Goal: Transaction & Acquisition: Purchase product/service

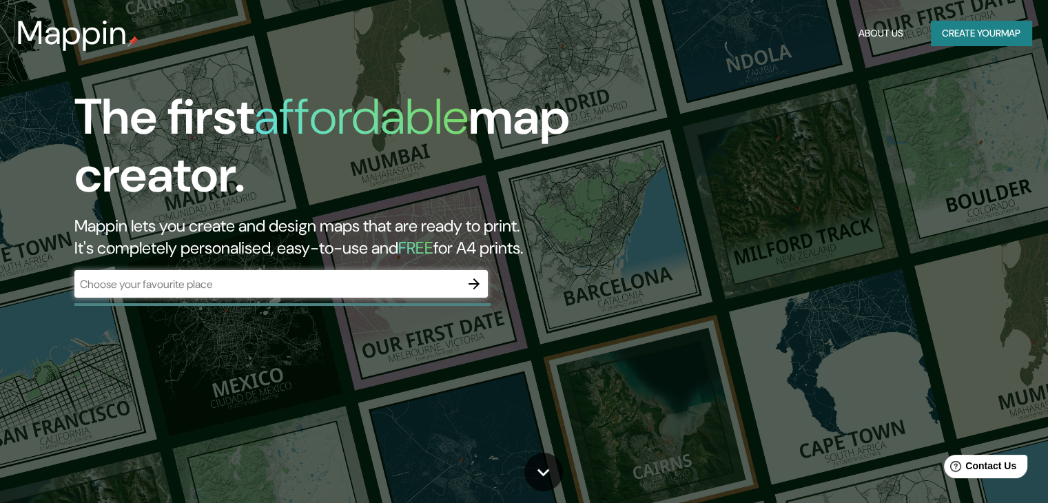
click at [146, 274] on div "​" at bounding box center [281, 284] width 414 height 28
click at [480, 281] on icon "button" at bounding box center [474, 284] width 17 height 17
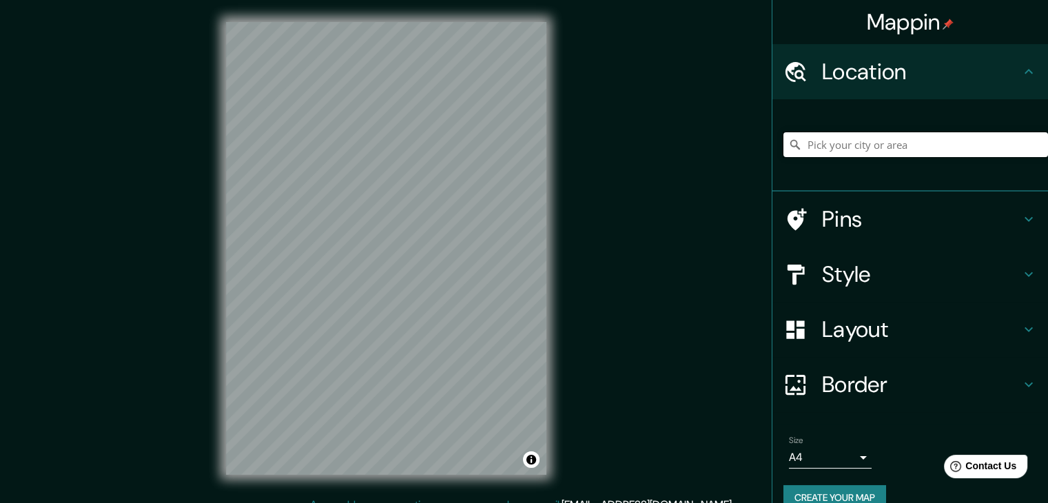
click at [872, 156] on input "Pick your city or area" at bounding box center [916, 144] width 265 height 25
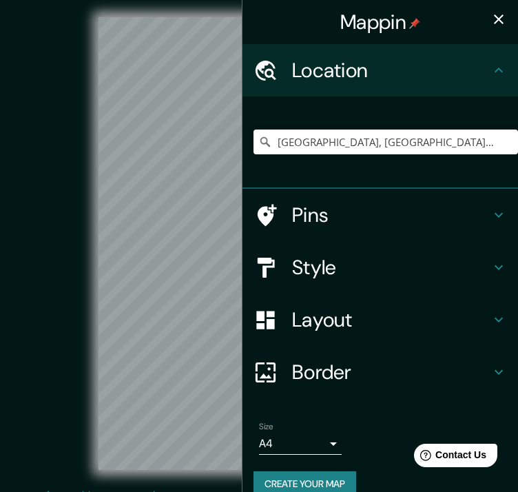
click at [491, 20] on icon "button" at bounding box center [499, 19] width 17 height 17
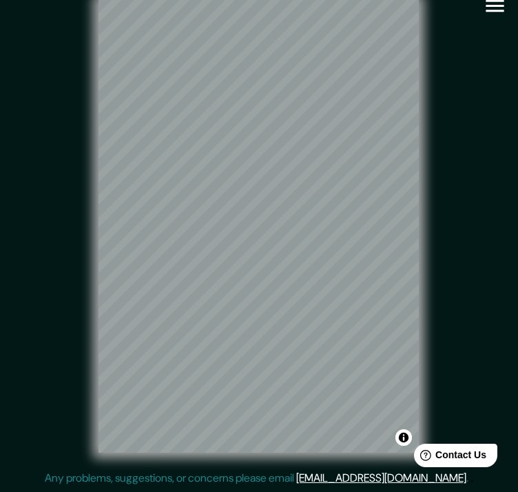
scroll to position [22, 0]
click at [484, 4] on icon "button" at bounding box center [495, 6] width 24 height 24
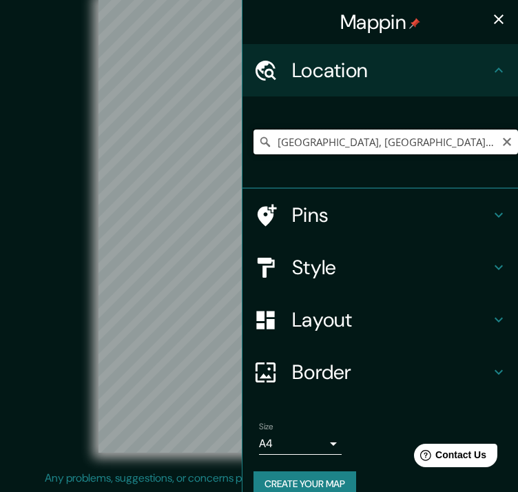
click at [392, 141] on input "[GEOGRAPHIC_DATA], [GEOGRAPHIC_DATA], [GEOGRAPHIC_DATA]" at bounding box center [386, 142] width 265 height 25
drag, startPoint x: 387, startPoint y: 143, endPoint x: 334, endPoint y: 103, distance: 67.4
click at [318, 139] on input "[GEOGRAPHIC_DATA], [GEOGRAPHIC_DATA], [GEOGRAPHIC_DATA]" at bounding box center [386, 142] width 265 height 25
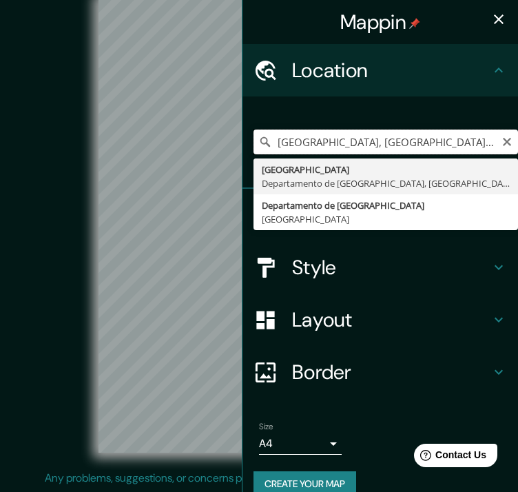
click at [469, 144] on input "[GEOGRAPHIC_DATA], [GEOGRAPHIC_DATA], [GEOGRAPHIC_DATA]" at bounding box center [386, 142] width 265 height 25
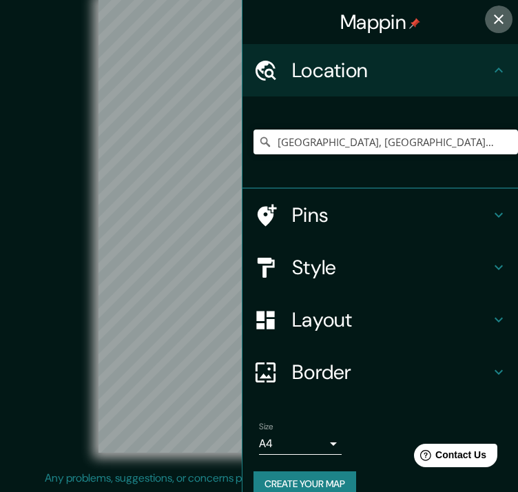
click at [494, 22] on icon "button" at bounding box center [499, 19] width 10 height 10
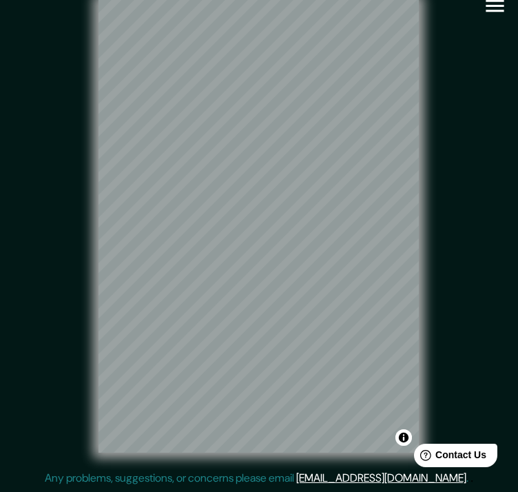
click at [428, 130] on div "© Mapbox © OpenStreetMap Improve this map" at bounding box center [259, 226] width 467 height 443
click at [467, 148] on div "© Mapbox © OpenStreetMap Improve this map" at bounding box center [259, 226] width 467 height 443
click at [518, 247] on html "Mappin Location [GEOGRAPHIC_DATA], [GEOGRAPHIC_DATA], [GEOGRAPHIC_DATA] [GEOGRA…" at bounding box center [259, 229] width 518 height 492
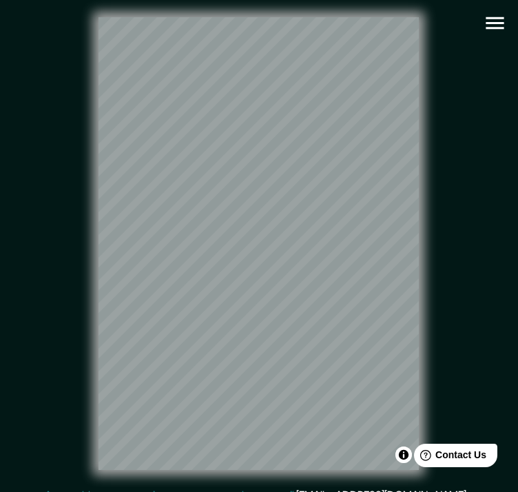
click at [491, 33] on icon "button" at bounding box center [495, 23] width 24 height 24
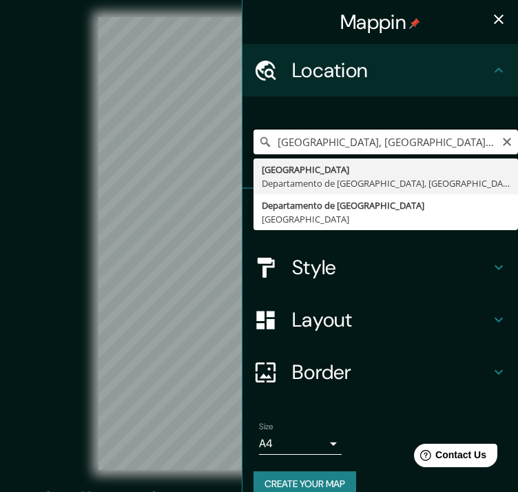
drag, startPoint x: 447, startPoint y: 142, endPoint x: 318, endPoint y: 140, distance: 128.9
click at [318, 140] on input "[GEOGRAPHIC_DATA], [GEOGRAPHIC_DATA], [GEOGRAPHIC_DATA]" at bounding box center [386, 142] width 265 height 25
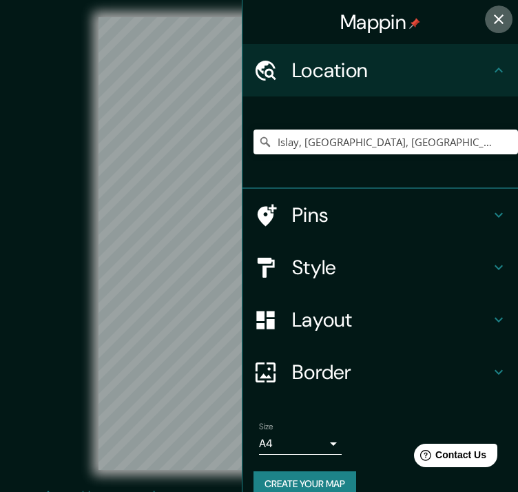
click at [491, 17] on icon "button" at bounding box center [499, 19] width 17 height 17
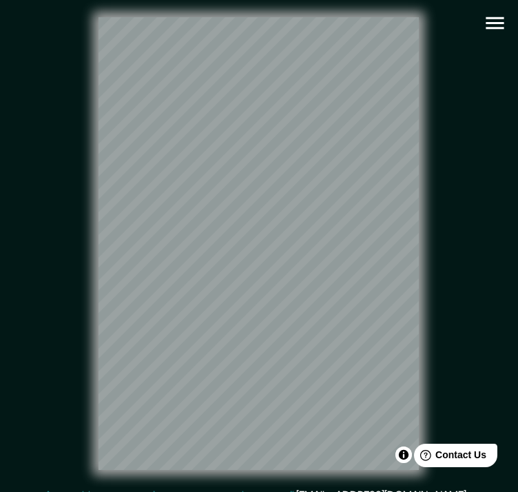
click at [489, 14] on icon "button" at bounding box center [495, 23] width 24 height 24
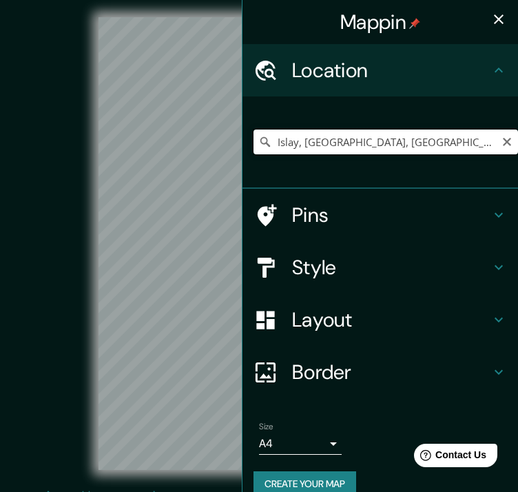
drag, startPoint x: 340, startPoint y: 144, endPoint x: 245, endPoint y: 145, distance: 94.4
click at [254, 145] on input "Islay, [GEOGRAPHIC_DATA], [GEOGRAPHIC_DATA], [GEOGRAPHIC_DATA]" at bounding box center [386, 142] width 265 height 25
drag, startPoint x: 389, startPoint y: 144, endPoint x: 318, endPoint y: 155, distance: 72.5
click at [318, 155] on div "Caylloma, [GEOGRAPHIC_DATA], [GEOGRAPHIC_DATA]" at bounding box center [386, 142] width 265 height 69
drag, startPoint x: 400, startPoint y: 145, endPoint x: 313, endPoint y: 143, distance: 86.9
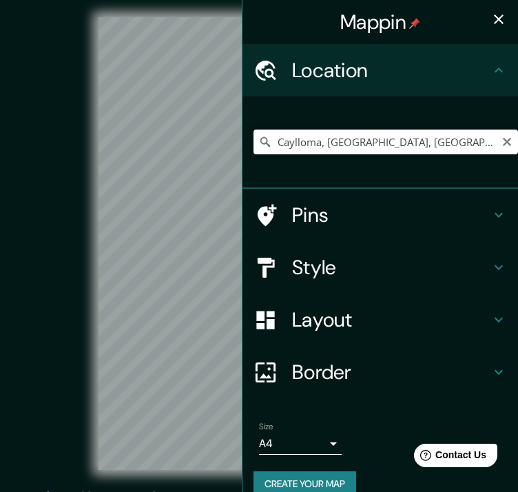
click at [313, 147] on input "Caylloma, [GEOGRAPHIC_DATA], [GEOGRAPHIC_DATA]" at bounding box center [386, 142] width 265 height 25
click at [427, 400] on ul "Location [GEOGRAPHIC_DATA], [GEOGRAPHIC_DATA], [GEOGRAPHIC_DATA] [GEOGRAPHIC_DA…" at bounding box center [381, 278] width 276 height 469
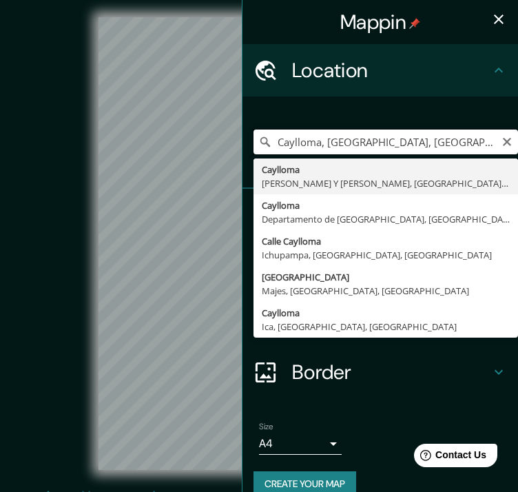
click at [477, 153] on input "Caylloma, [GEOGRAPHIC_DATA], [GEOGRAPHIC_DATA]" at bounding box center [386, 142] width 265 height 25
type input "Caylloma, [PERSON_NAME] Y [PERSON_NAME], Departamento de [GEOGRAPHIC_DATA], [GE…"
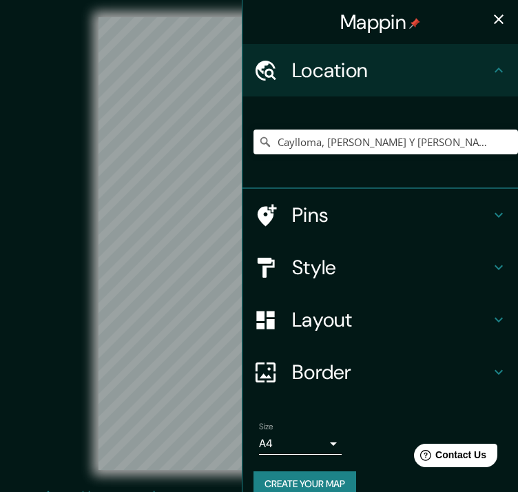
click at [494, 25] on icon "button" at bounding box center [499, 19] width 17 height 17
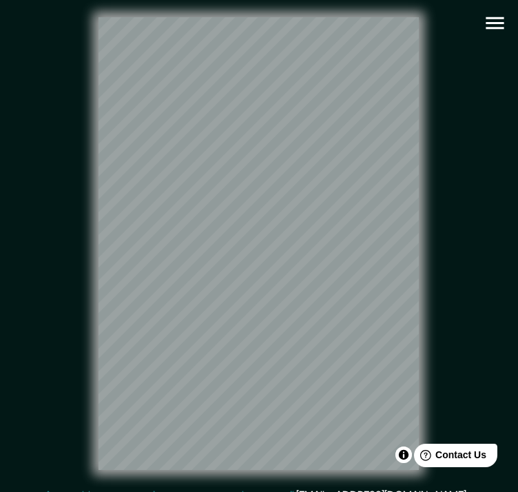
click at [427, 309] on div "© Mapbox © OpenStreetMap Improve this map" at bounding box center [259, 243] width 467 height 443
